Goal: Information Seeking & Learning: Understand process/instructions

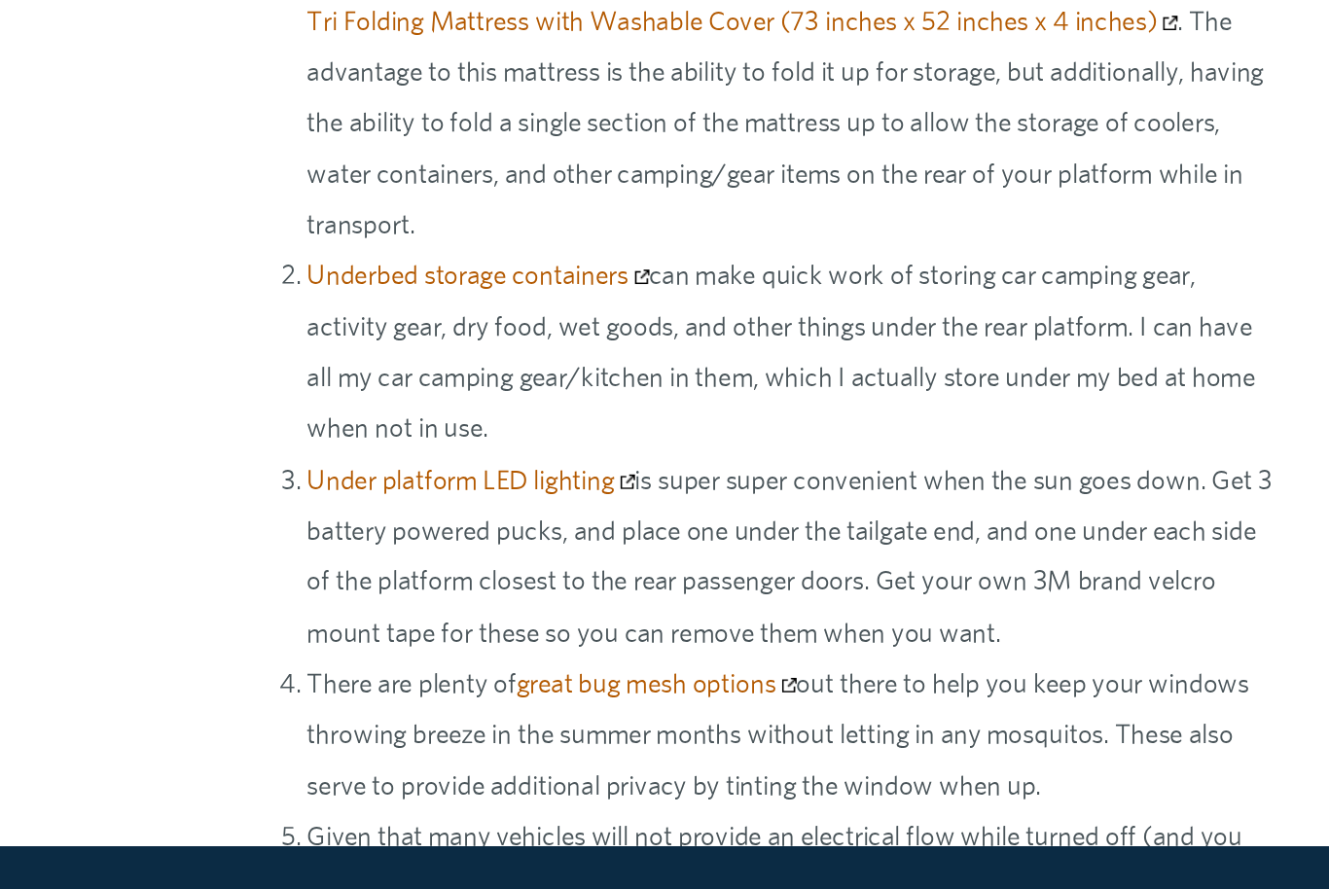
scroll to position [14730, 0]
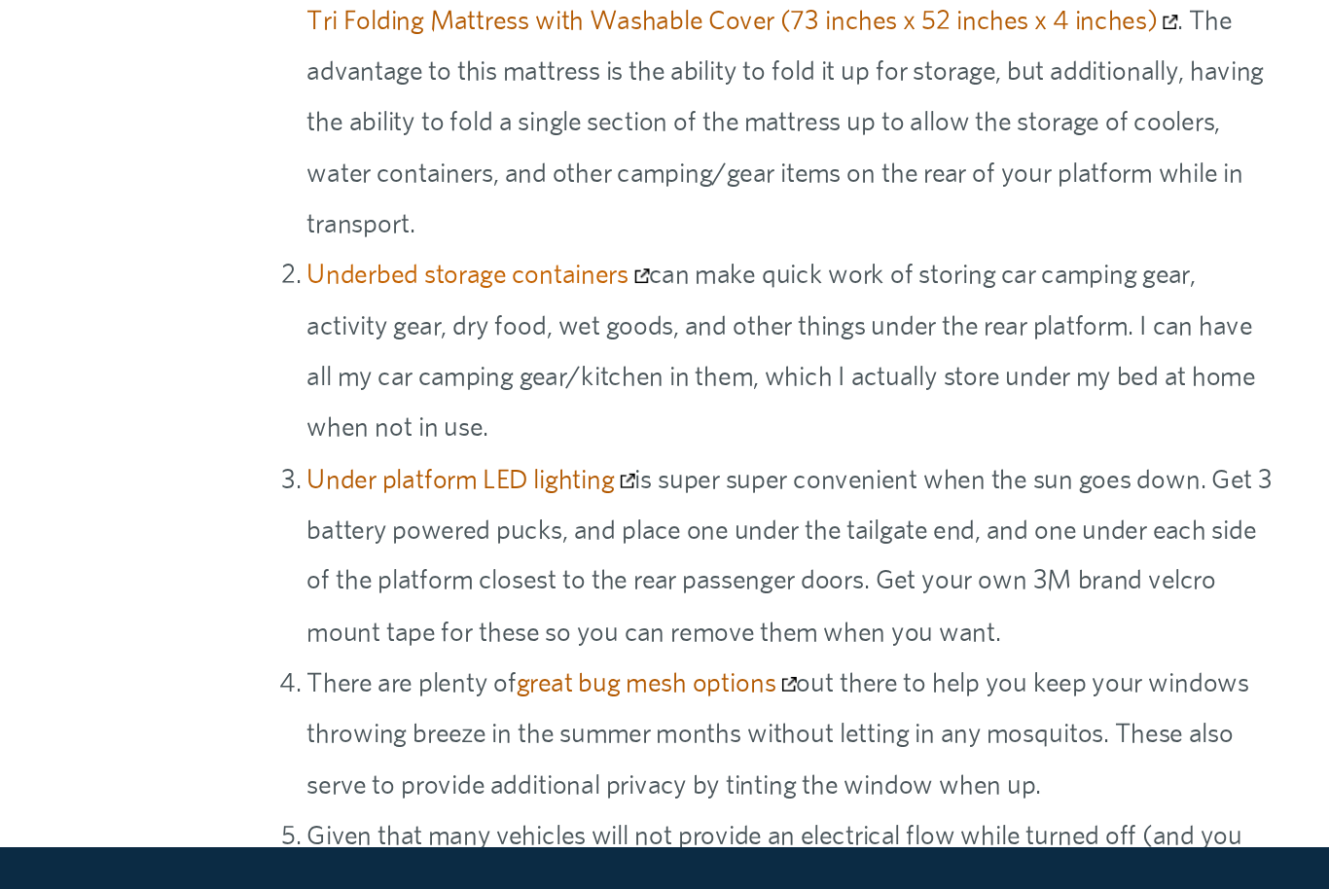
click at [346, 420] on link "Underbed storage containers" at bounding box center [461, 430] width 231 height 21
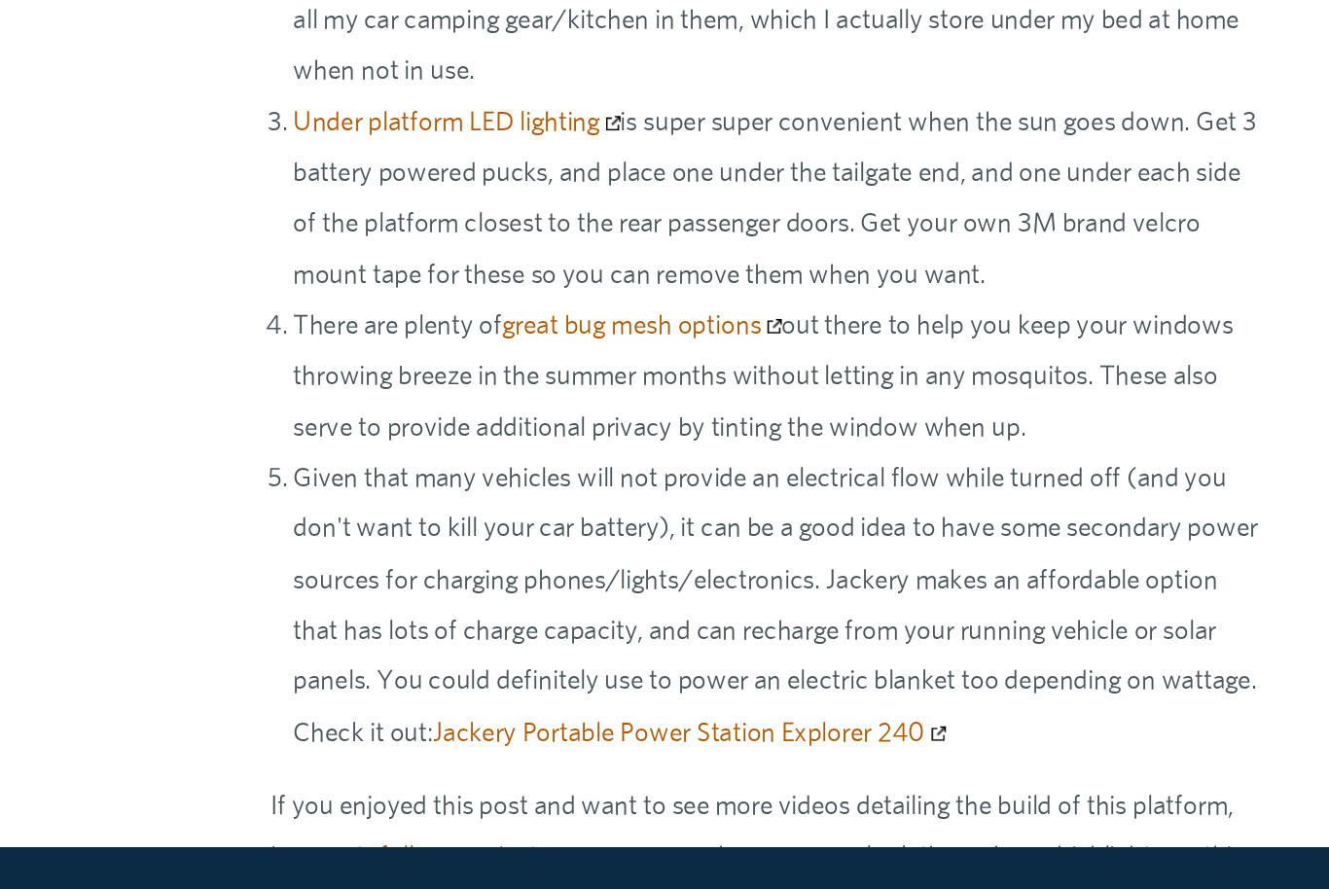
scroll to position [14977, 0]
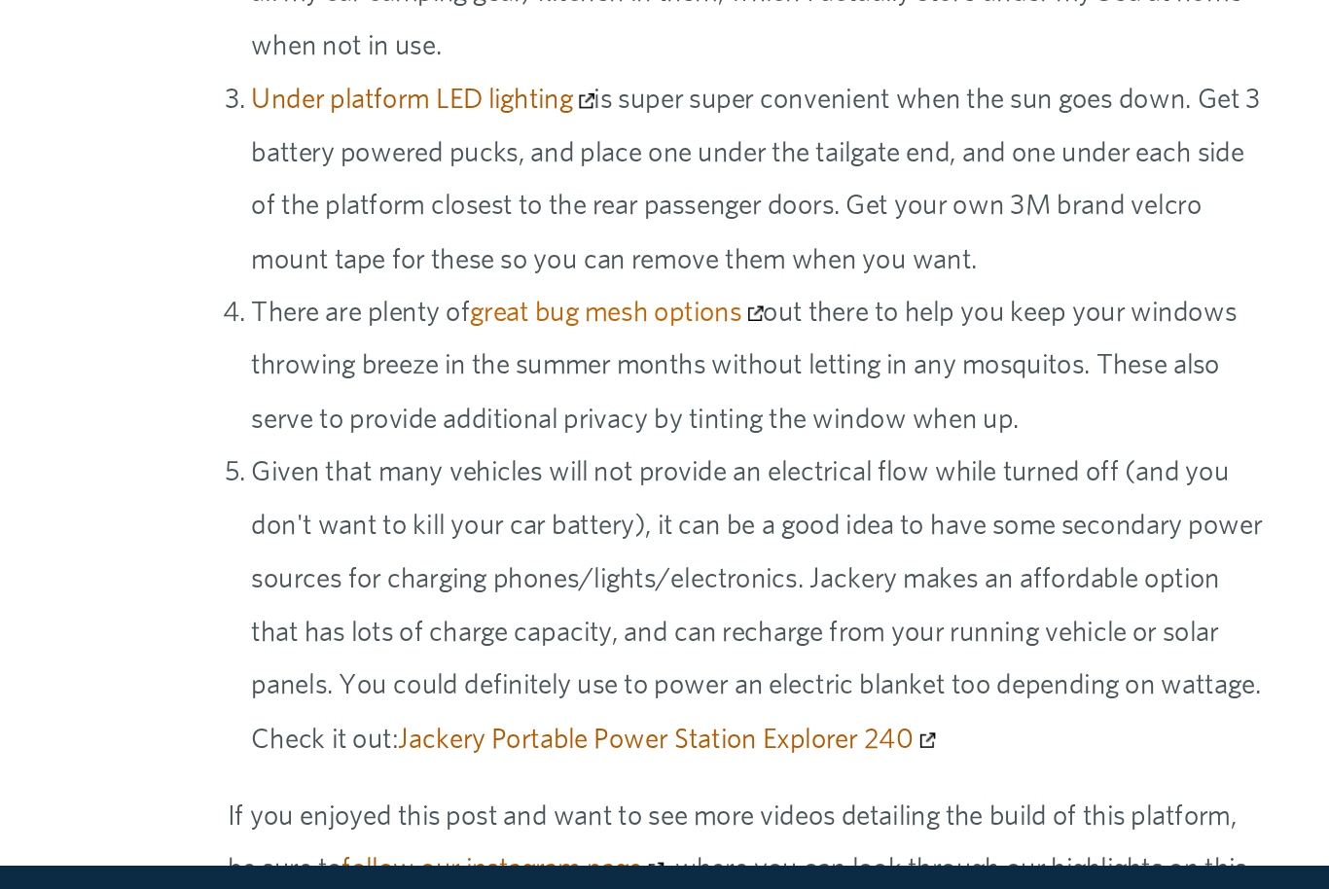
click at [487, 449] on link "great bug mesh options" at bounding box center [581, 459] width 189 height 21
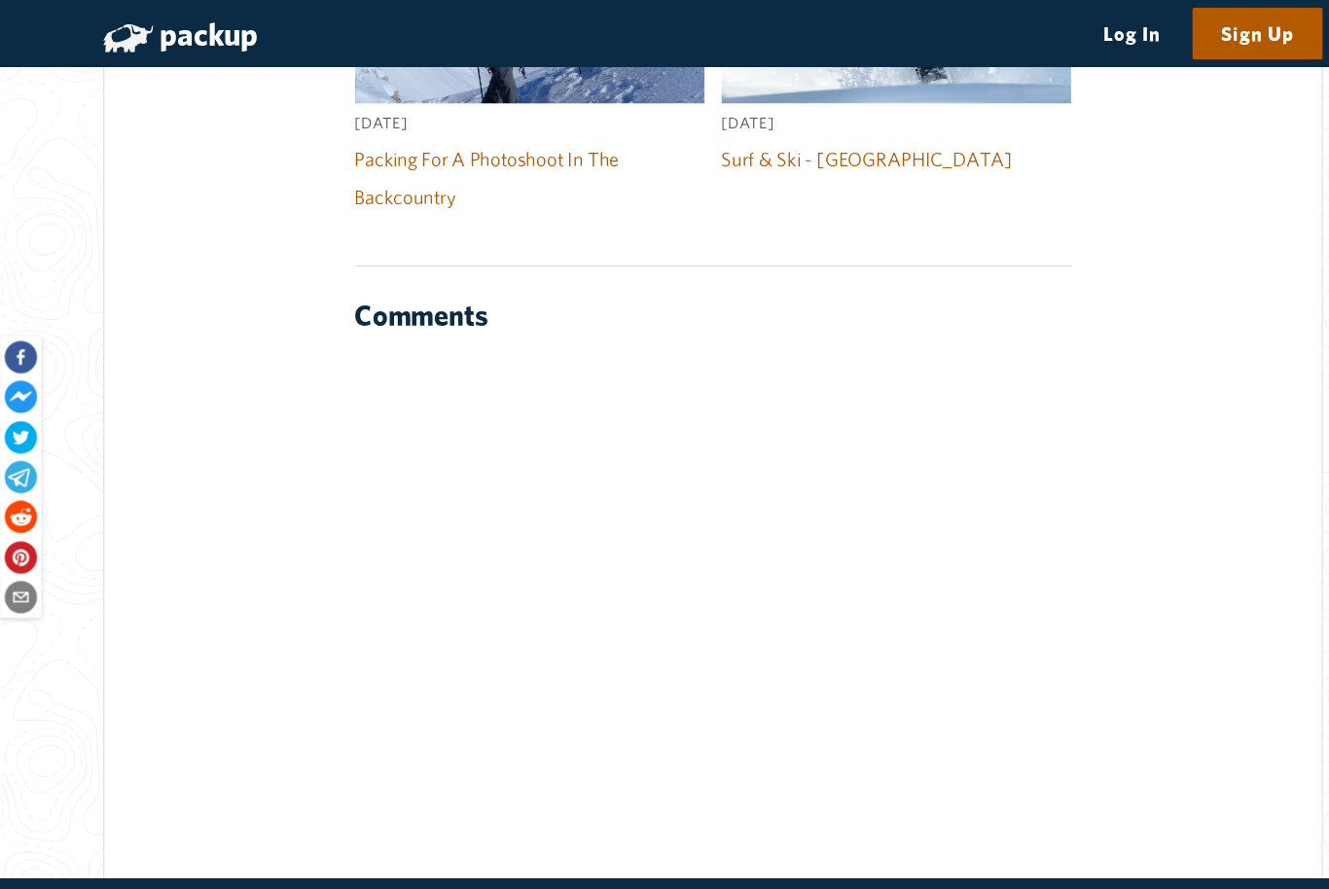
scroll to position [17723, 0]
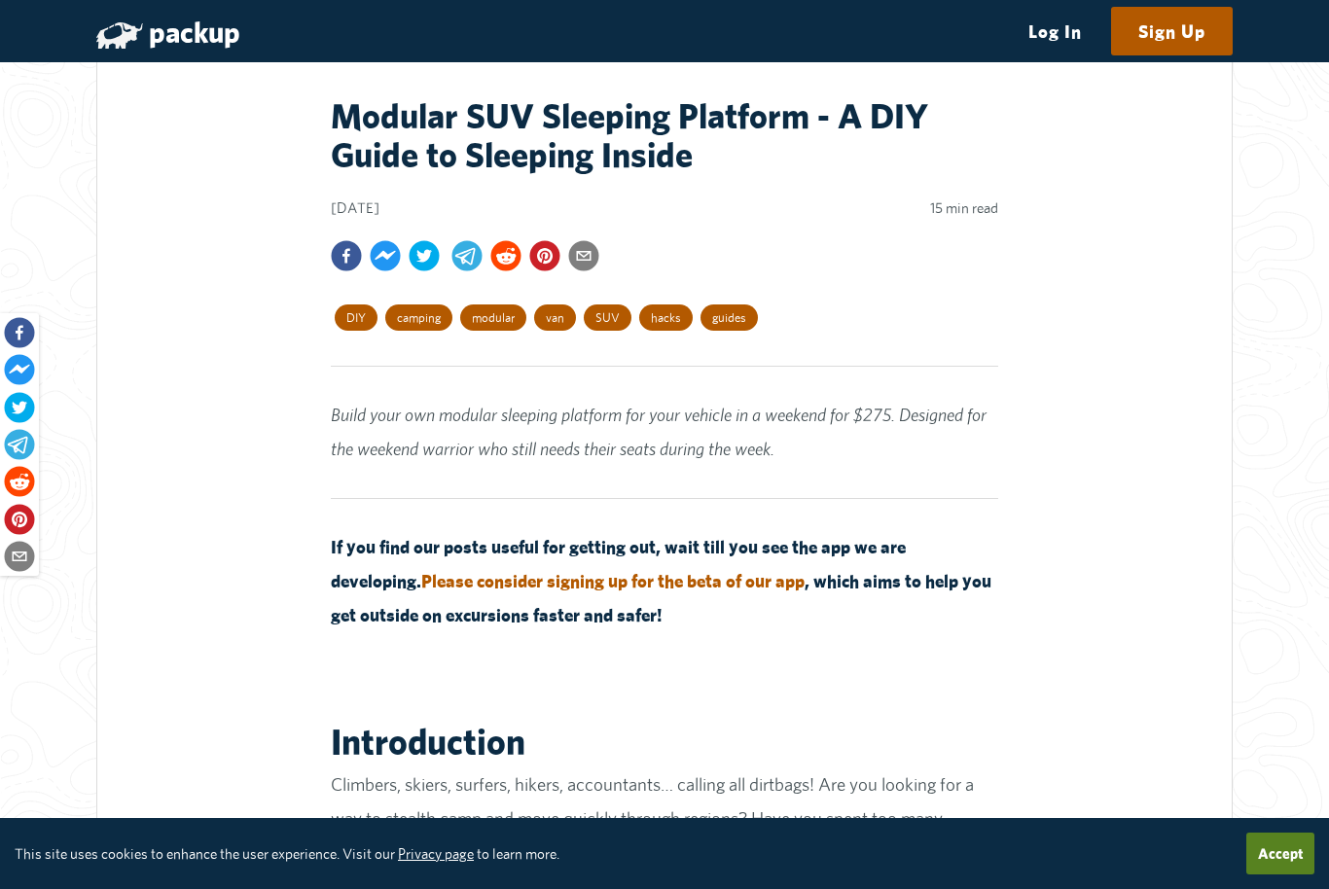
scroll to position [926, 0]
